Goal: Information Seeking & Learning: Learn about a topic

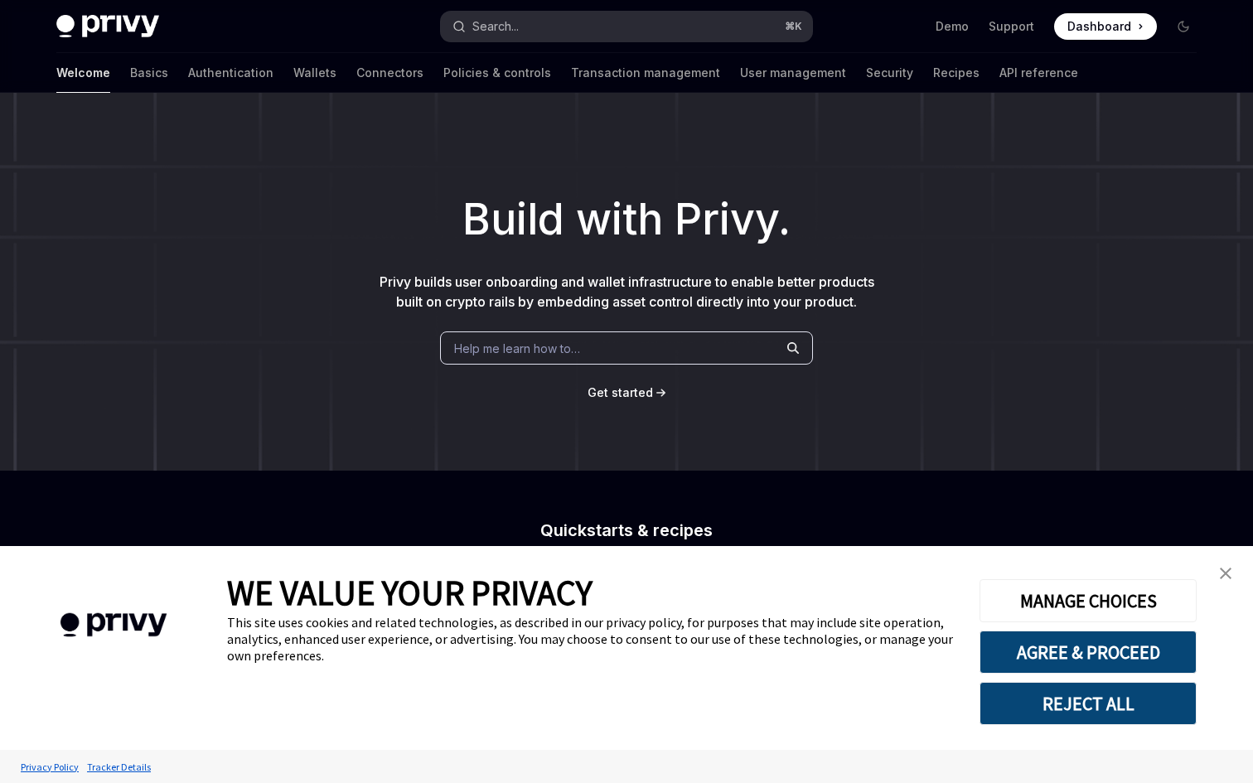
click at [483, 24] on div "Search..." at bounding box center [495, 27] width 46 height 20
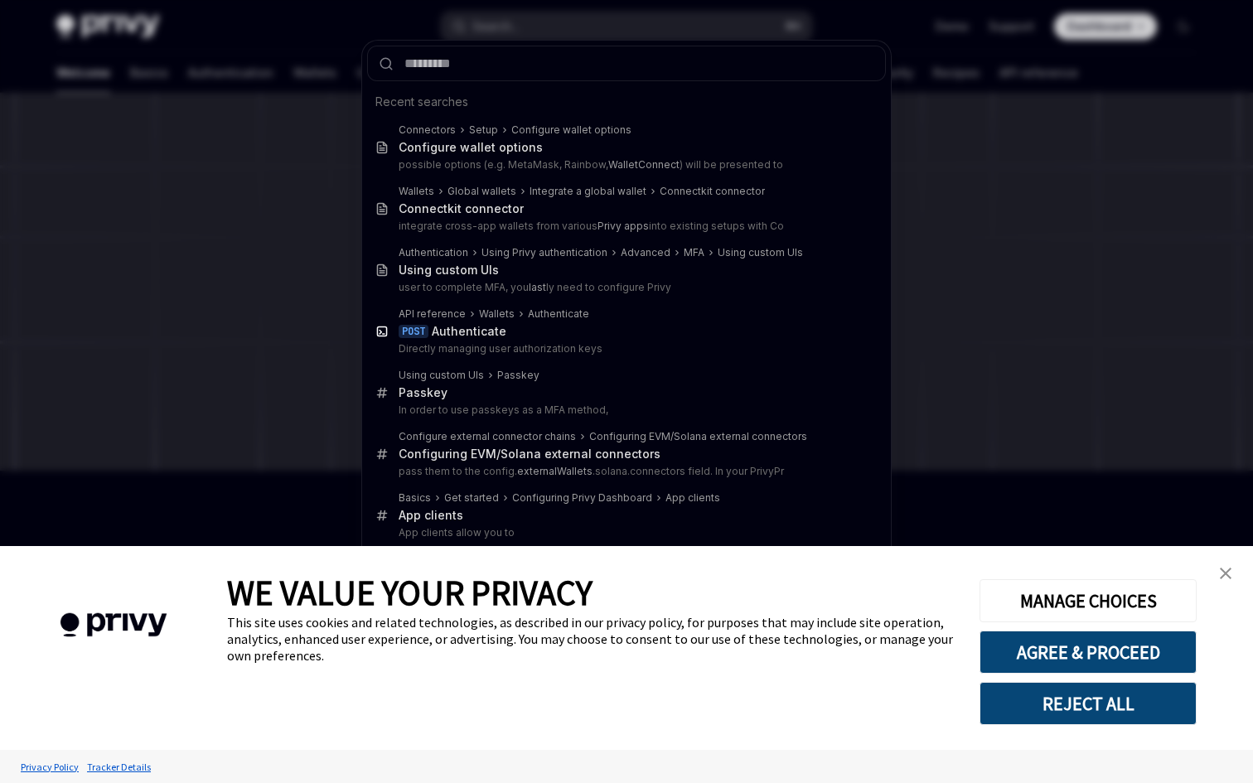
click at [350, 111] on div "Recent searches Connectors Setup Configure wallet options Configure wallet opti…" at bounding box center [626, 391] width 1253 height 783
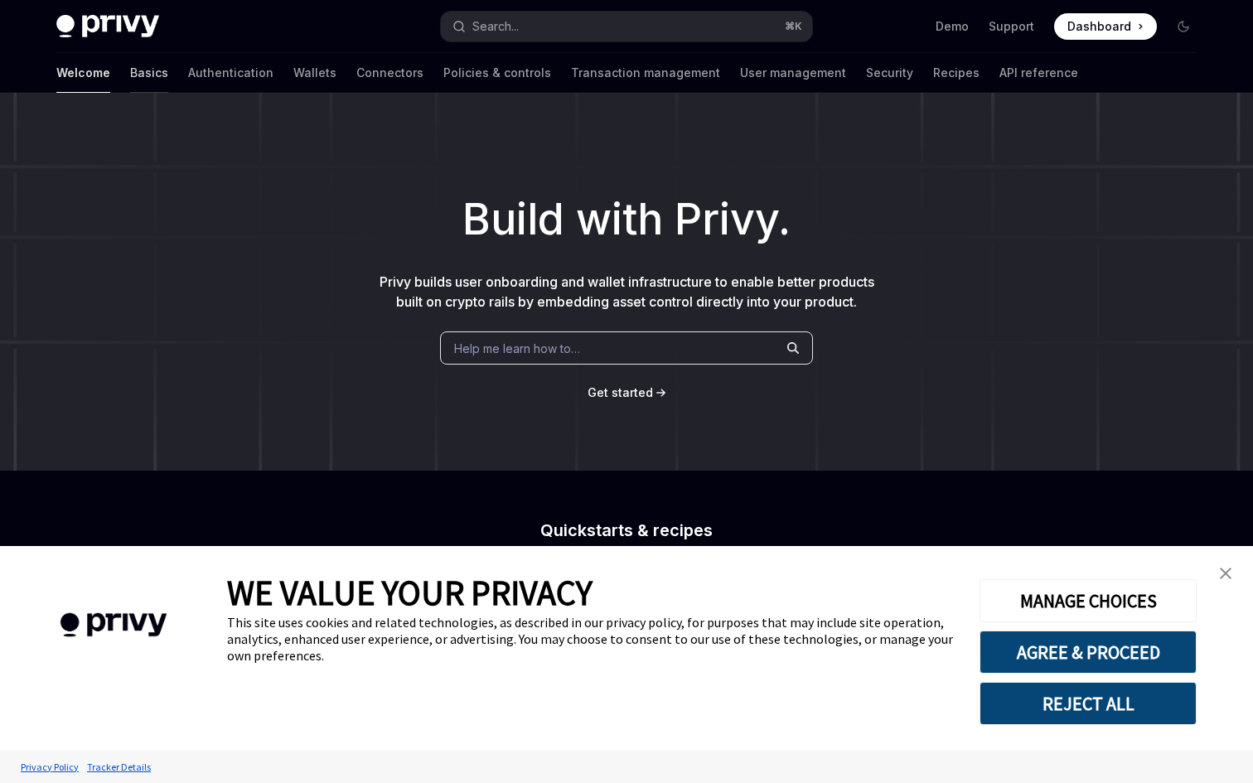
click at [130, 75] on link "Basics" at bounding box center [149, 73] width 38 height 40
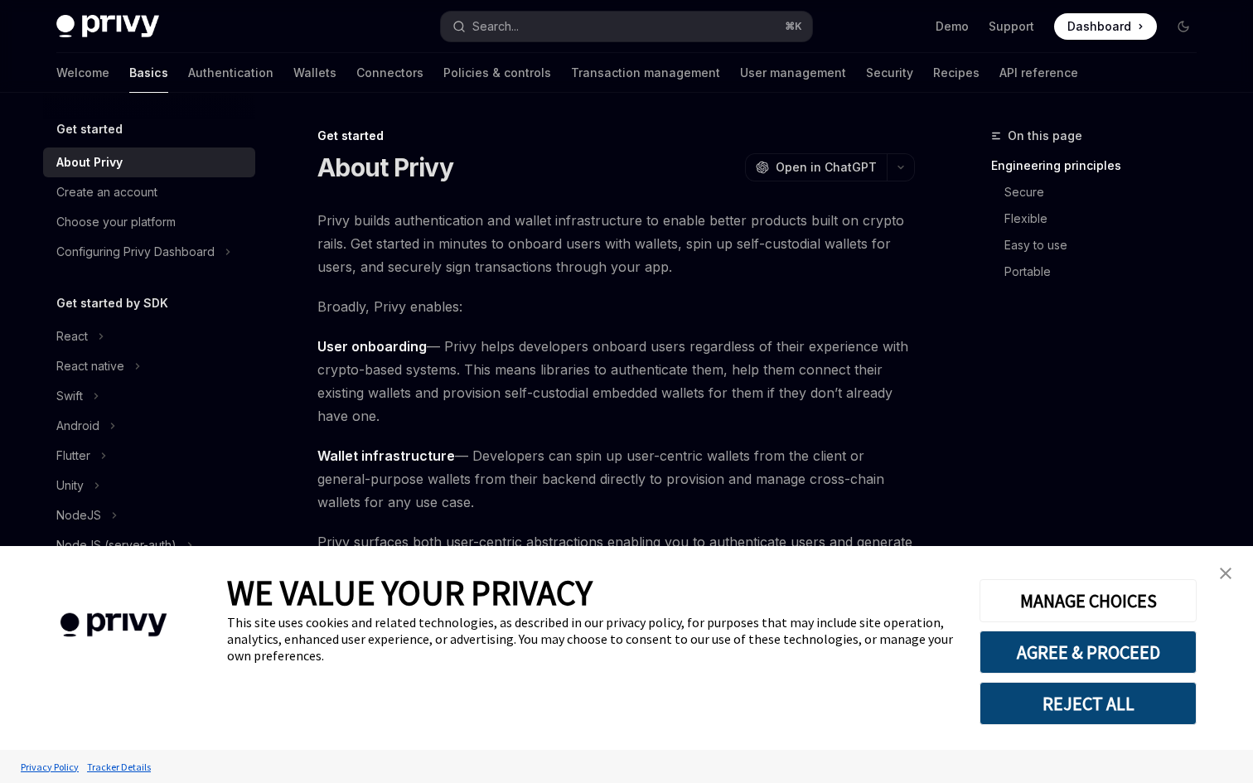
click at [1220, 573] on img "close banner" at bounding box center [1226, 574] width 12 height 12
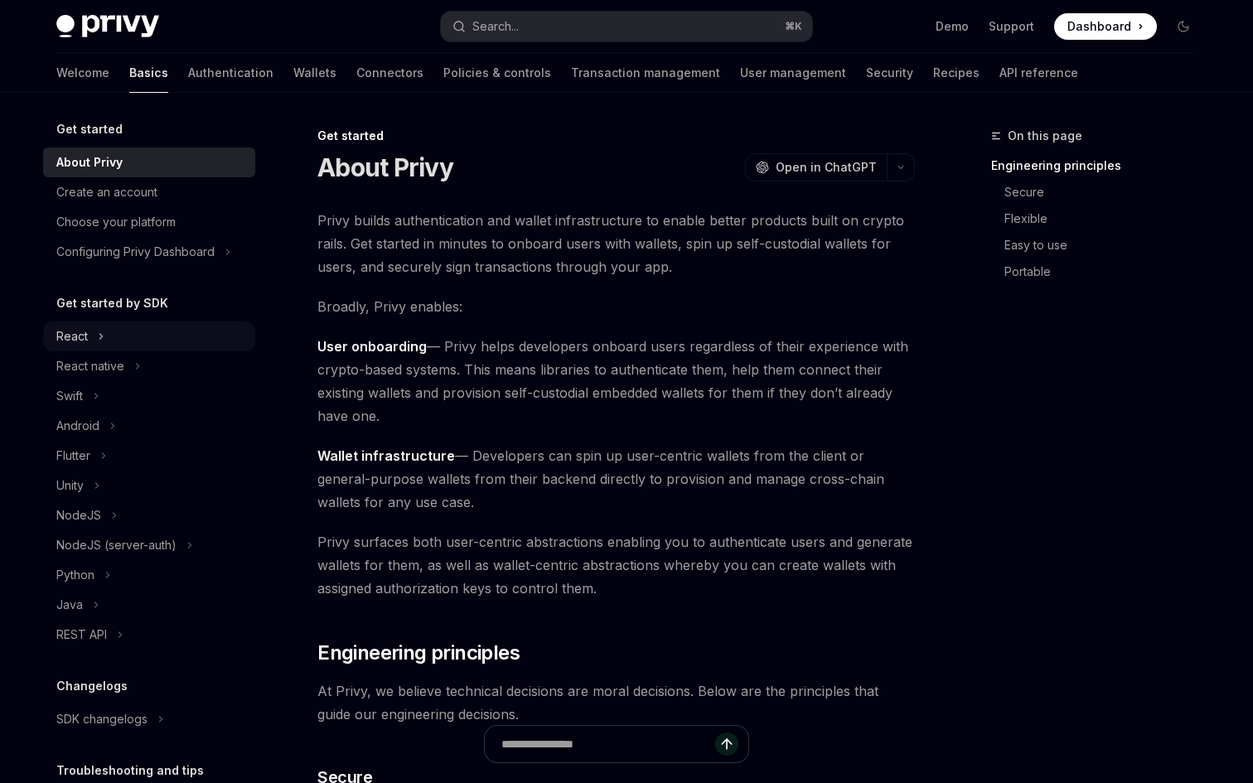
click at [86, 327] on div "React" at bounding box center [71, 336] width 31 height 20
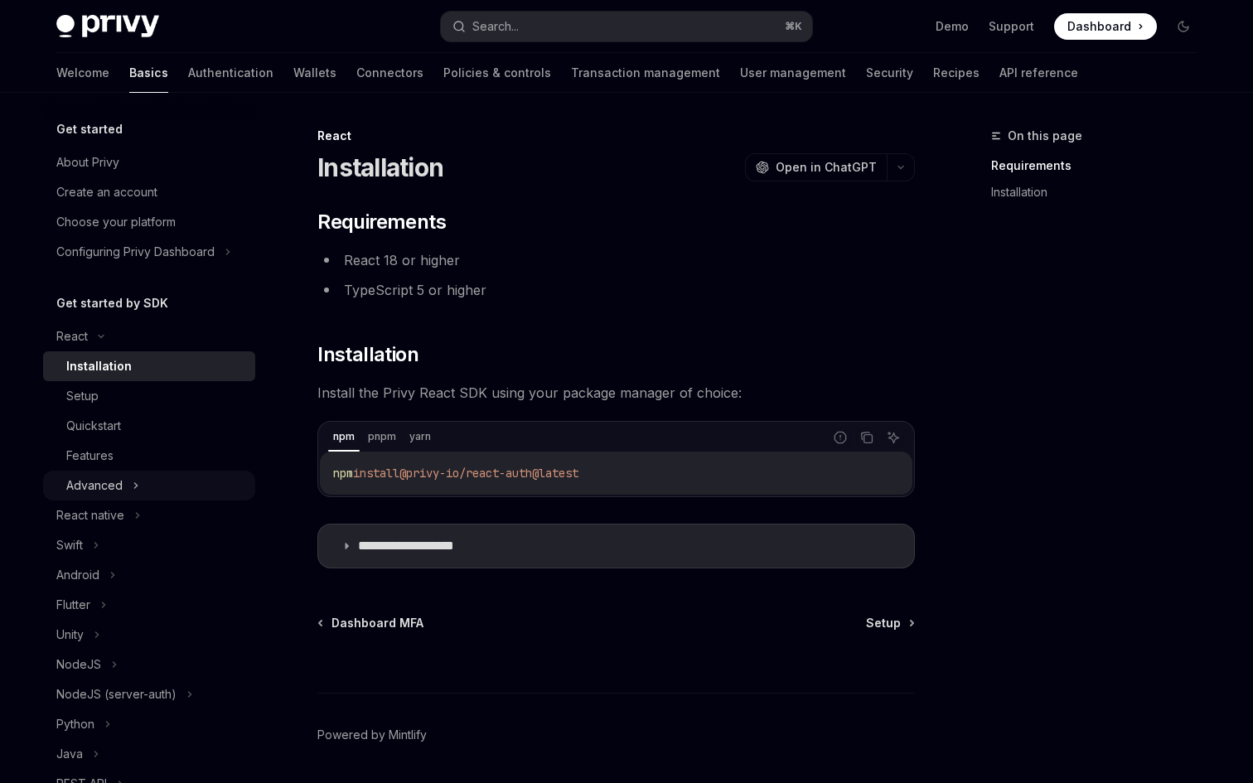
click at [128, 477] on div "Advanced" at bounding box center [149, 486] width 212 height 30
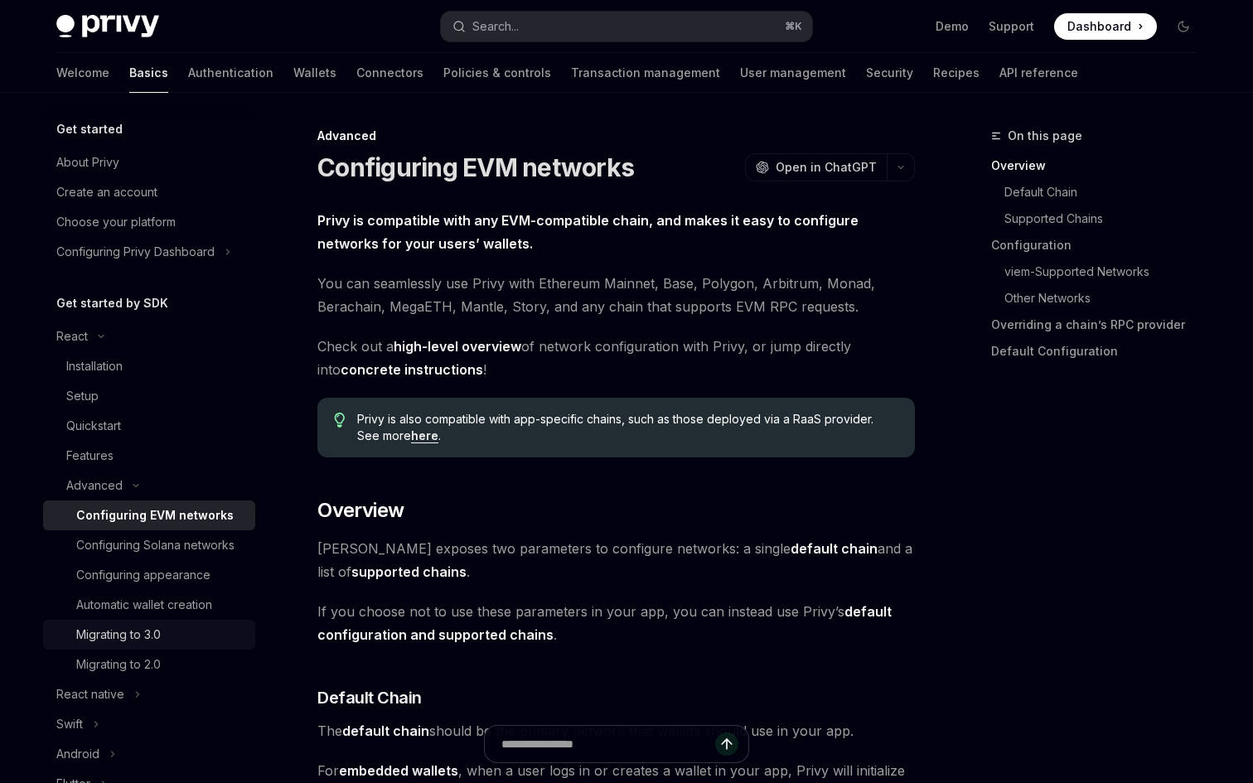
click at [161, 644] on div "Migrating to 3.0" at bounding box center [118, 635] width 85 height 20
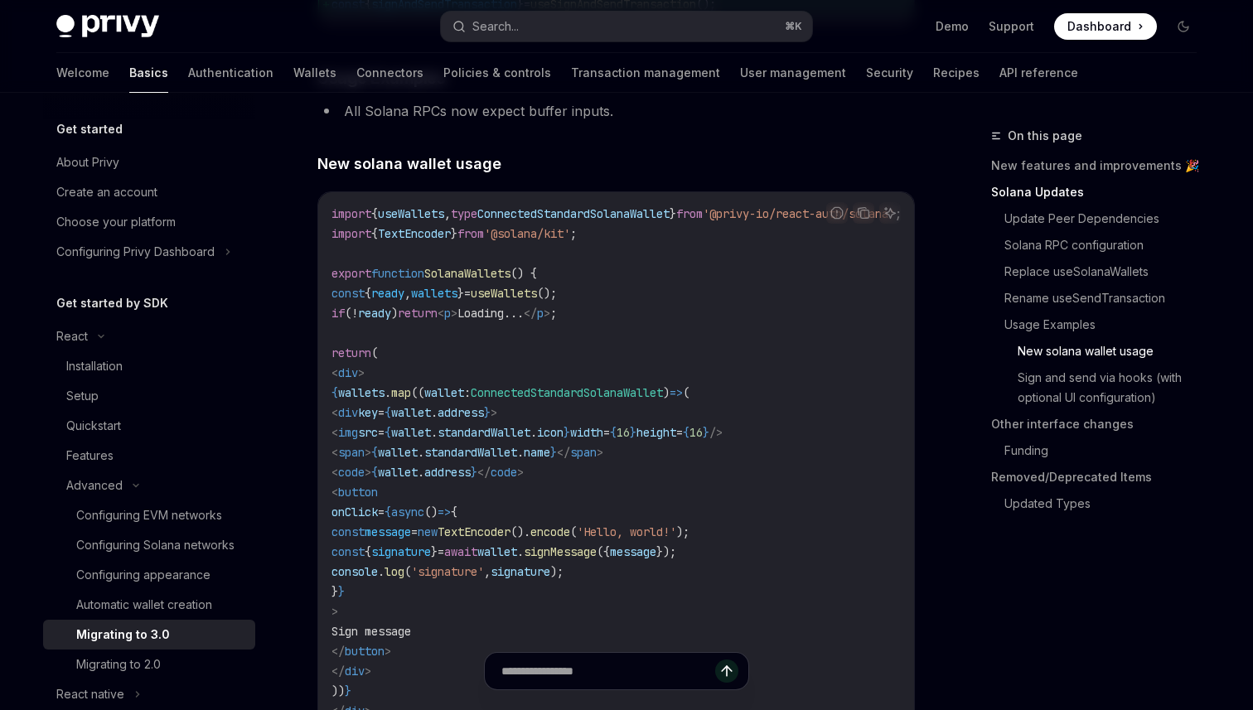
scroll to position [2677, 0]
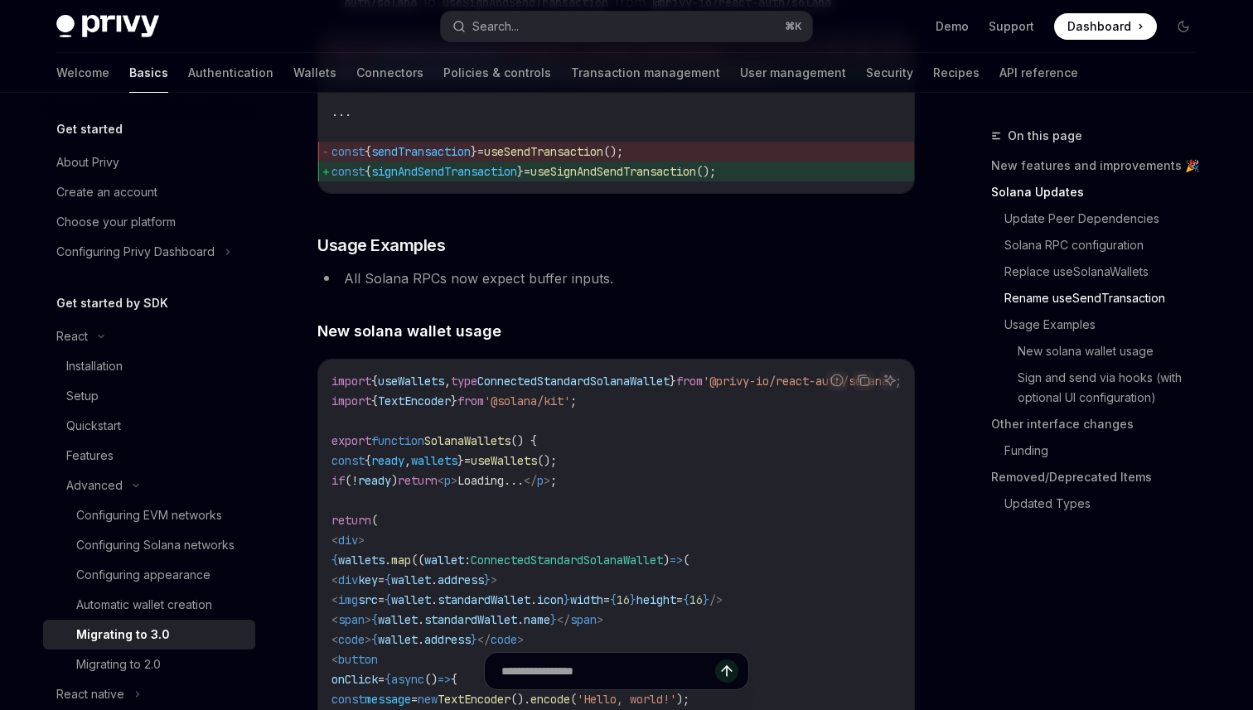
click at [496, 290] on li "All Solana RPCs now expect buffer inputs." at bounding box center [615, 278] width 597 height 23
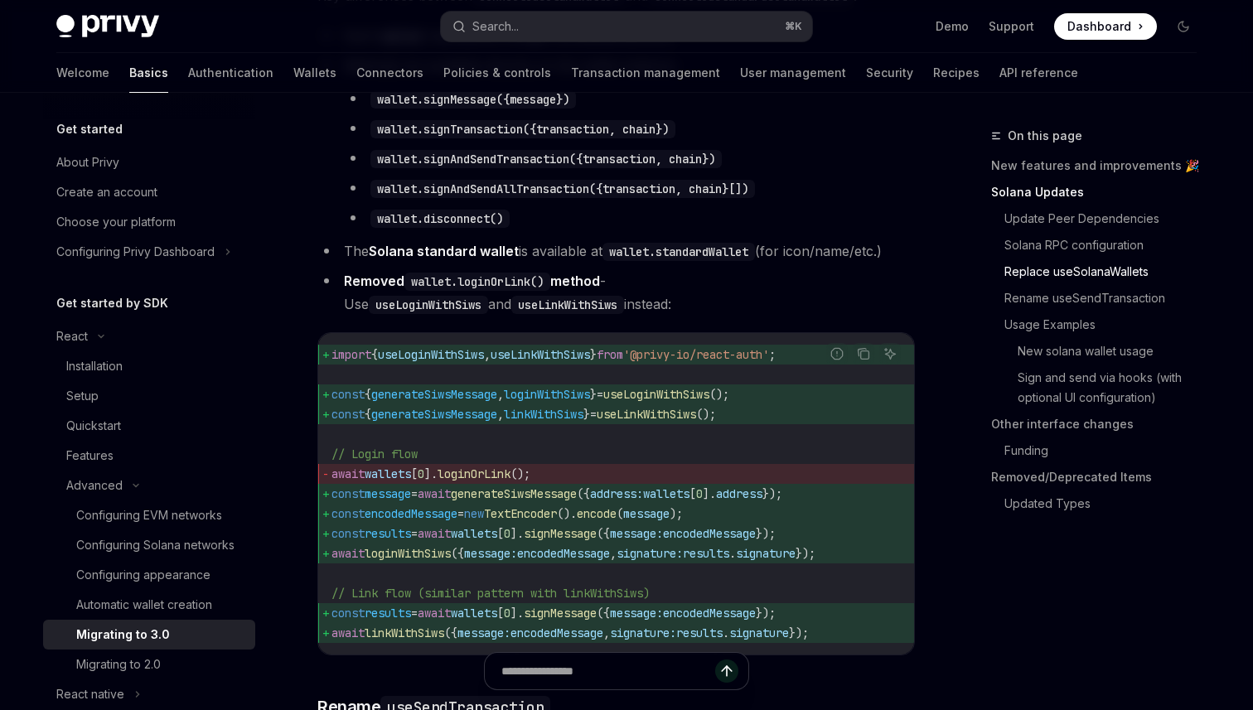
scroll to position [1899, 0]
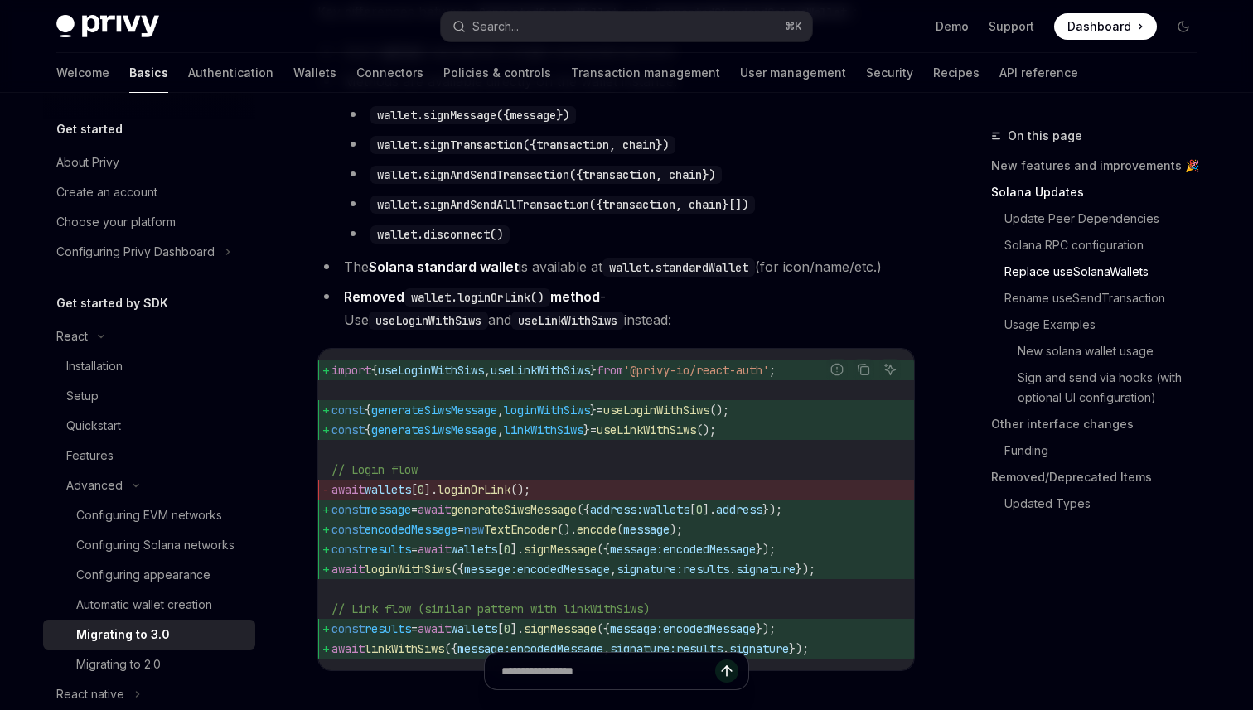
type textarea "*"
